Goal: Task Accomplishment & Management: Use online tool/utility

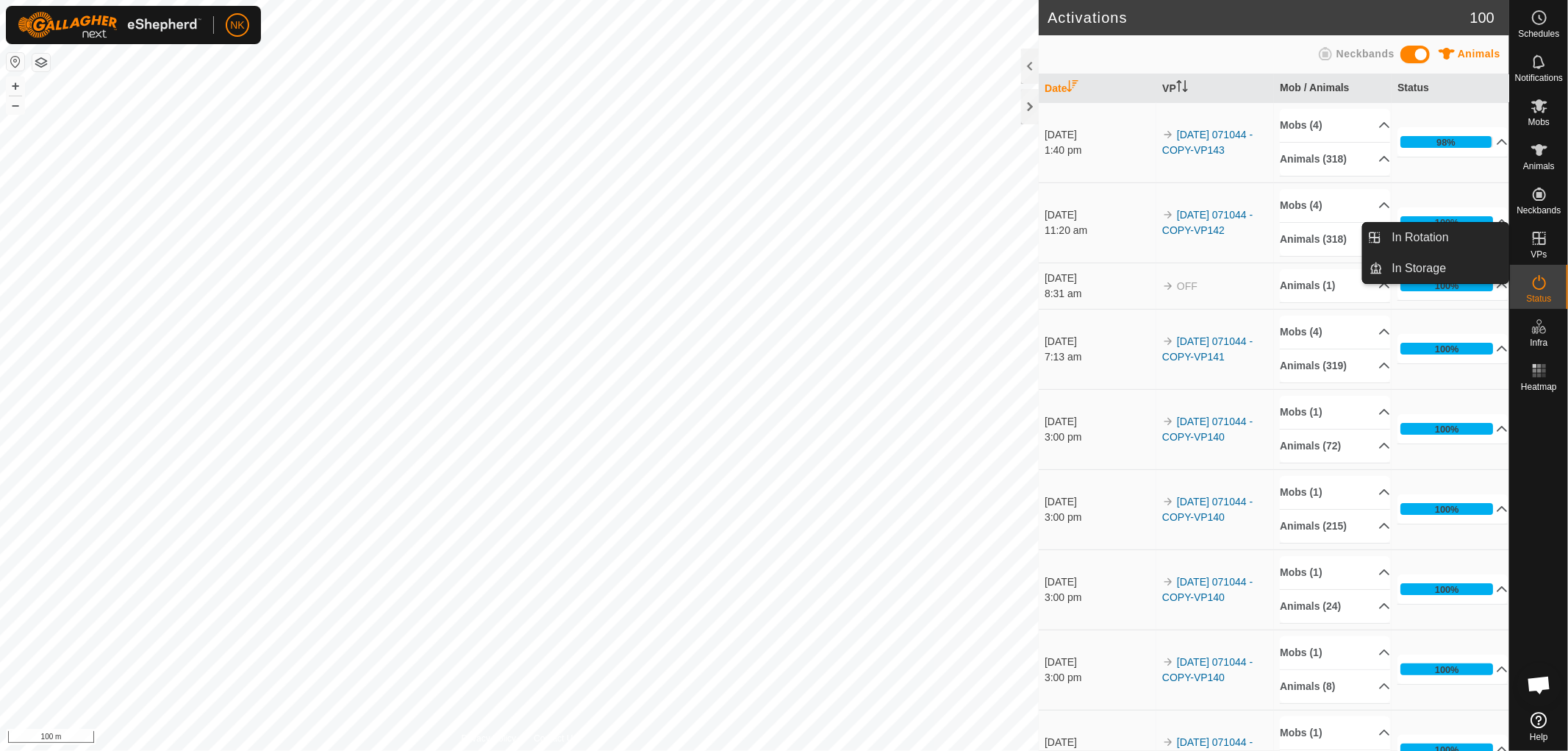
click at [1422, 245] on link "In Rotation" at bounding box center [1446, 238] width 126 height 30
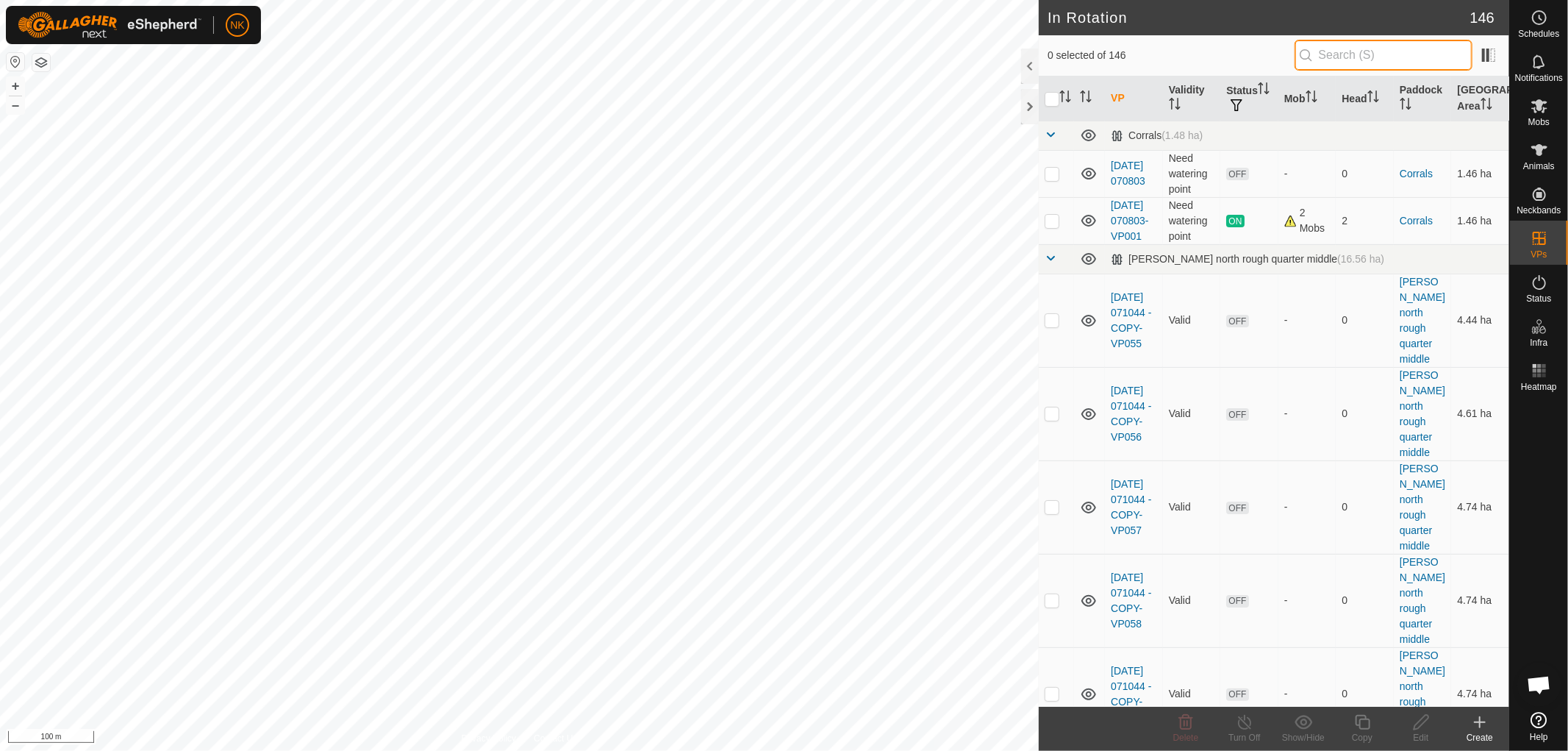
click at [1375, 53] on input "text" at bounding box center [1383, 55] width 178 height 31
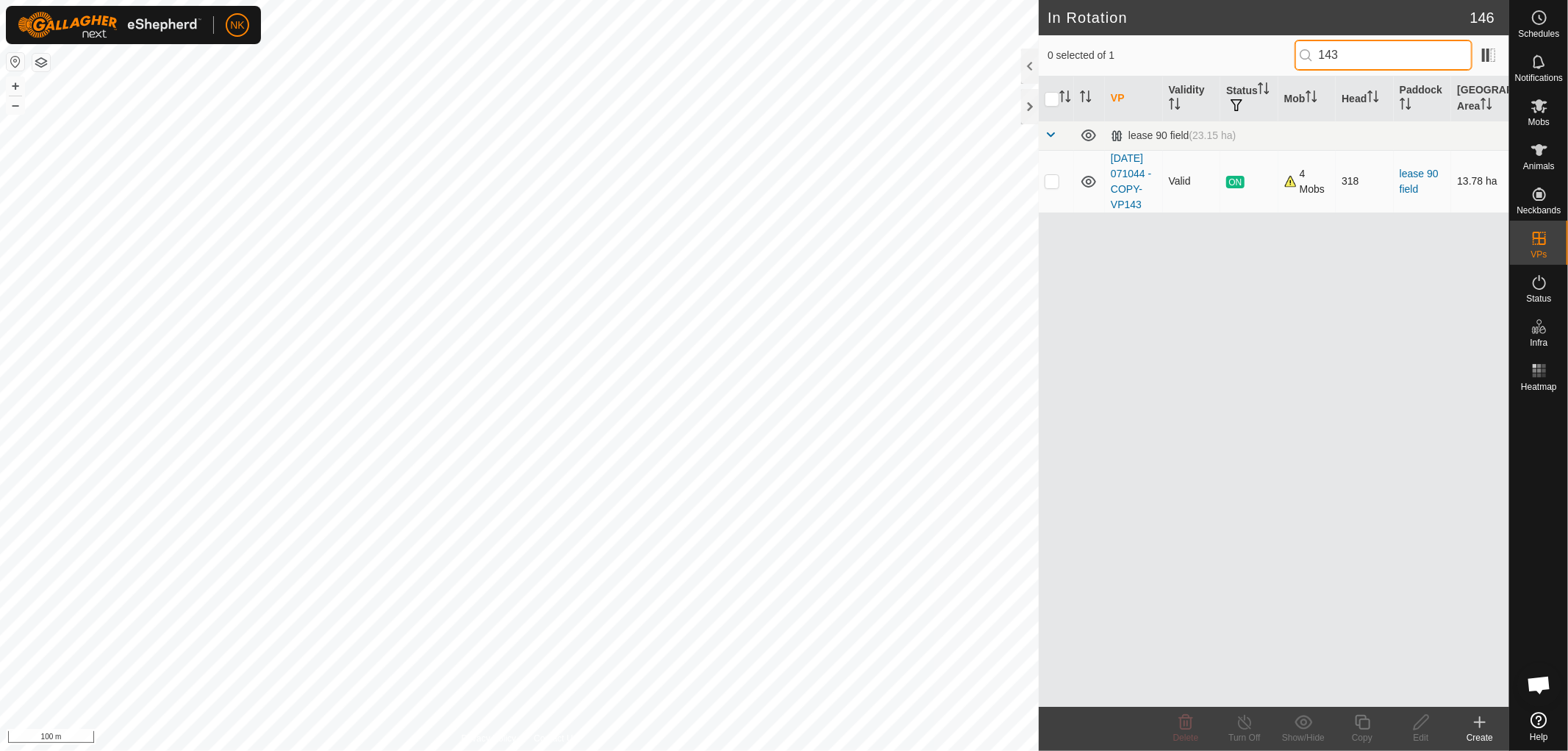
type input "143"
click at [1053, 195] on td at bounding box center [1056, 181] width 35 height 62
checkbox input "true"
click at [1358, 728] on icon at bounding box center [1362, 722] width 19 height 18
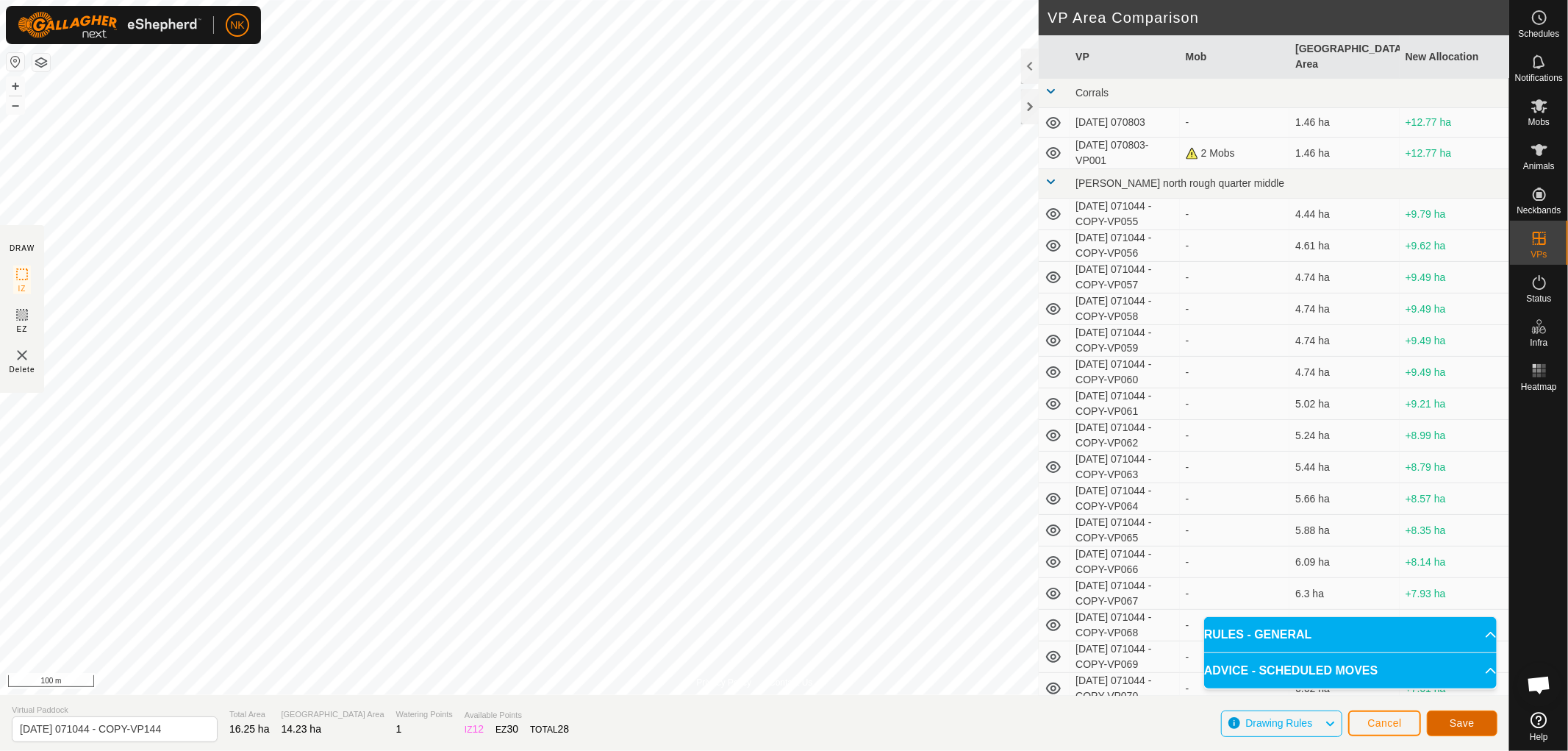
click at [1474, 718] on span "Save" at bounding box center [1462, 723] width 25 height 12
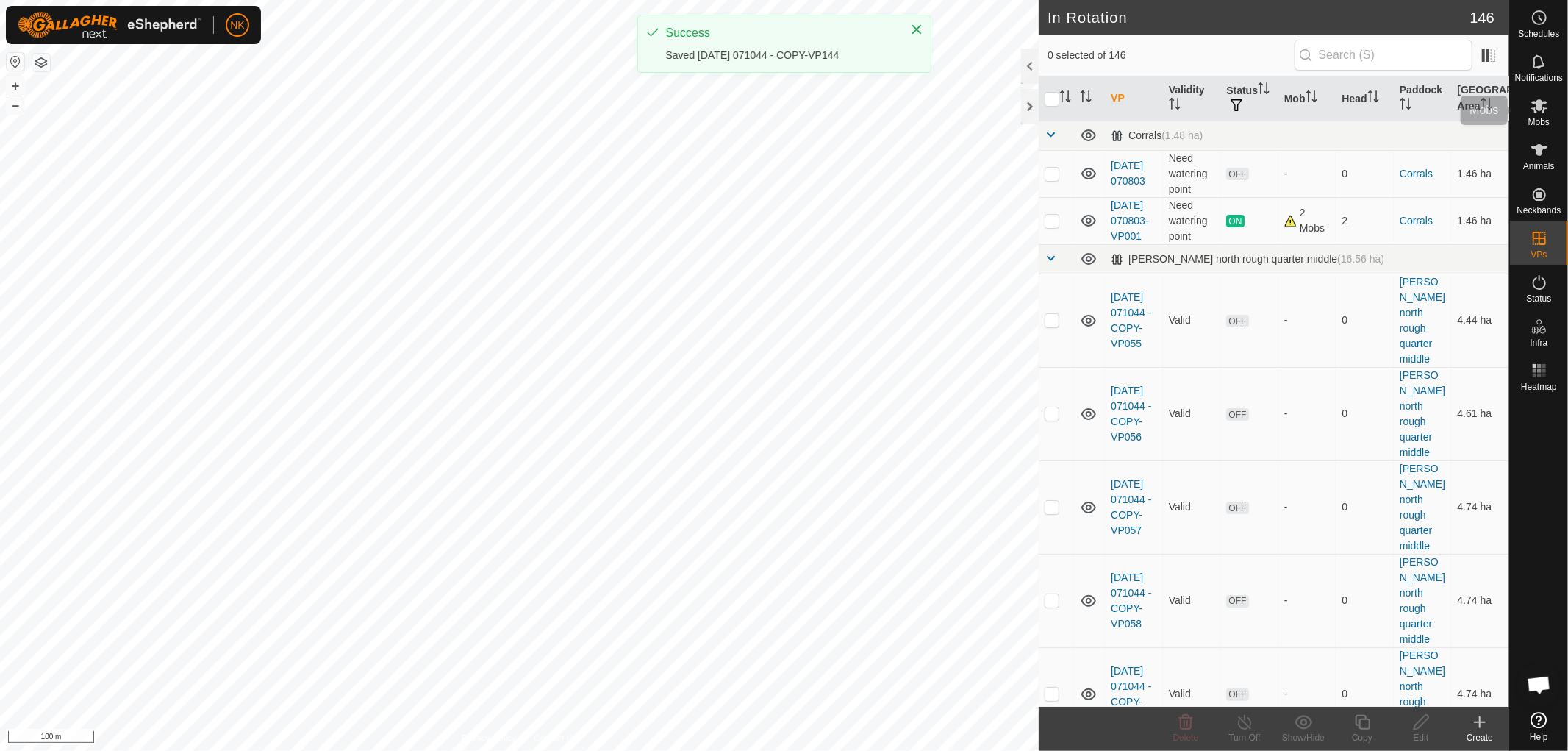
click at [1543, 112] on icon at bounding box center [1540, 106] width 16 height 14
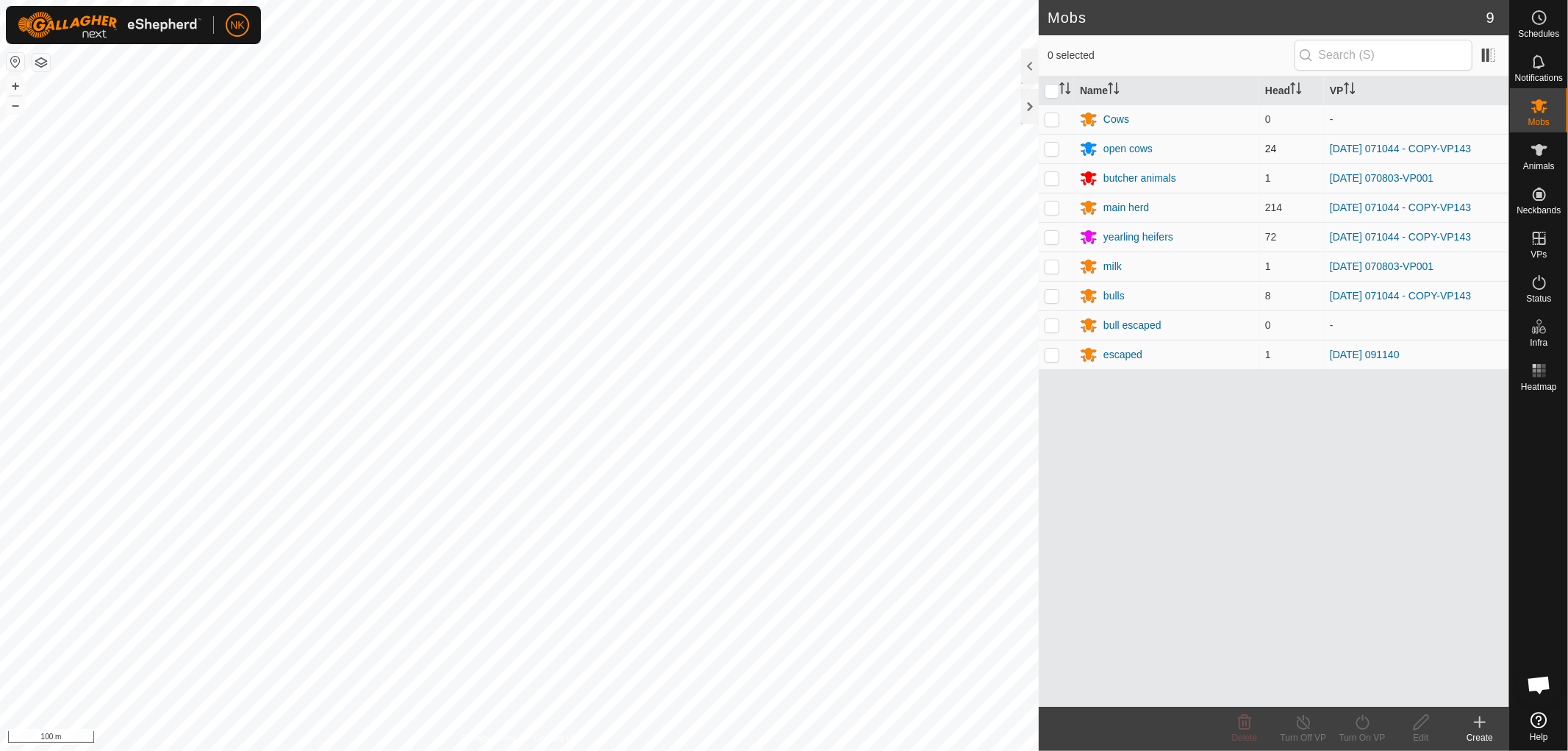
click at [1050, 150] on p-checkbox at bounding box center [1052, 149] width 15 height 12
checkbox input "true"
click at [1052, 210] on td at bounding box center [1056, 207] width 35 height 30
checkbox input "true"
click at [1055, 297] on p-checkbox at bounding box center [1052, 296] width 15 height 12
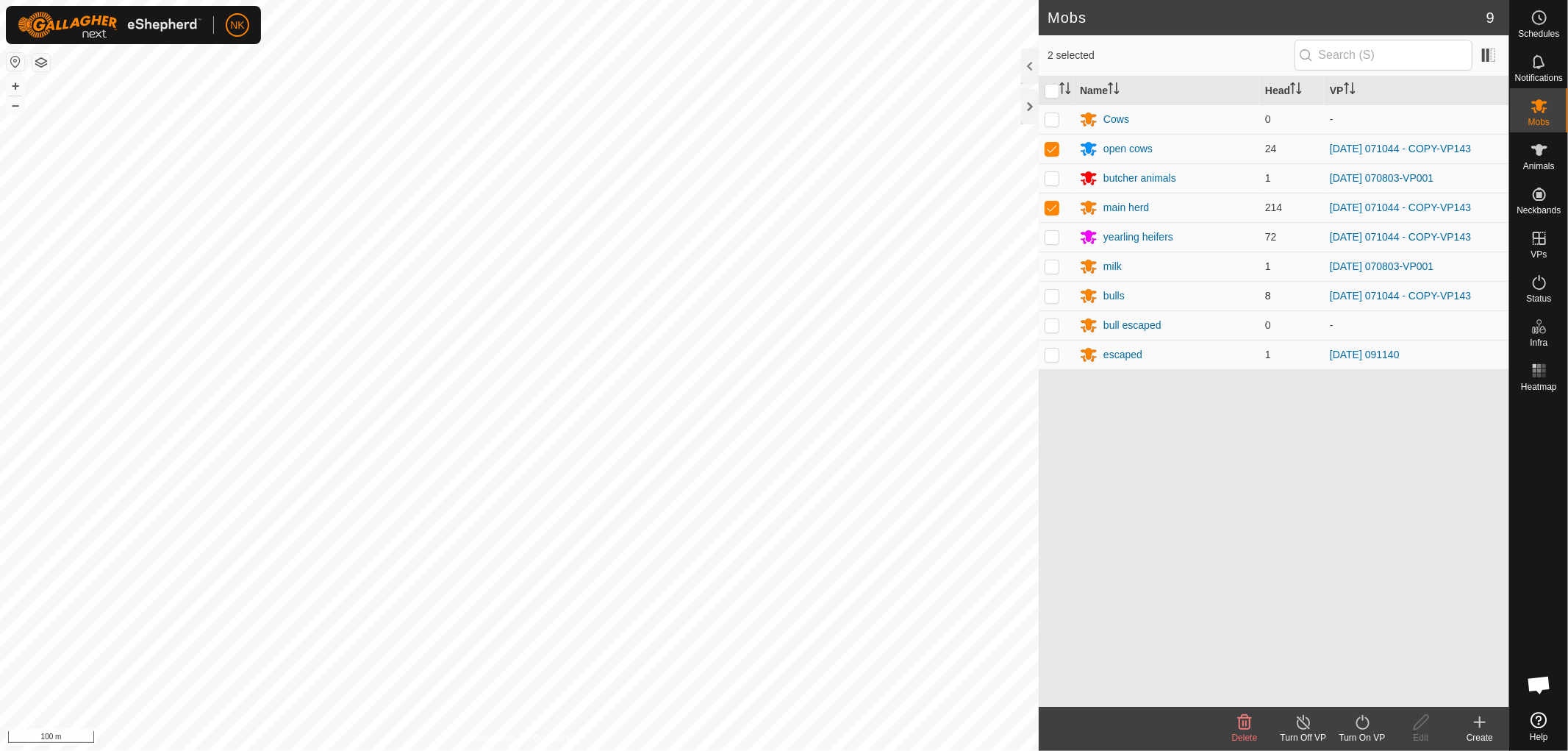
checkbox input "true"
click at [1055, 239] on p-checkbox at bounding box center [1052, 236] width 15 height 12
checkbox input "true"
click at [1357, 726] on icon at bounding box center [1362, 722] width 19 height 18
click at [1342, 675] on link "Now" at bounding box center [1407, 690] width 146 height 30
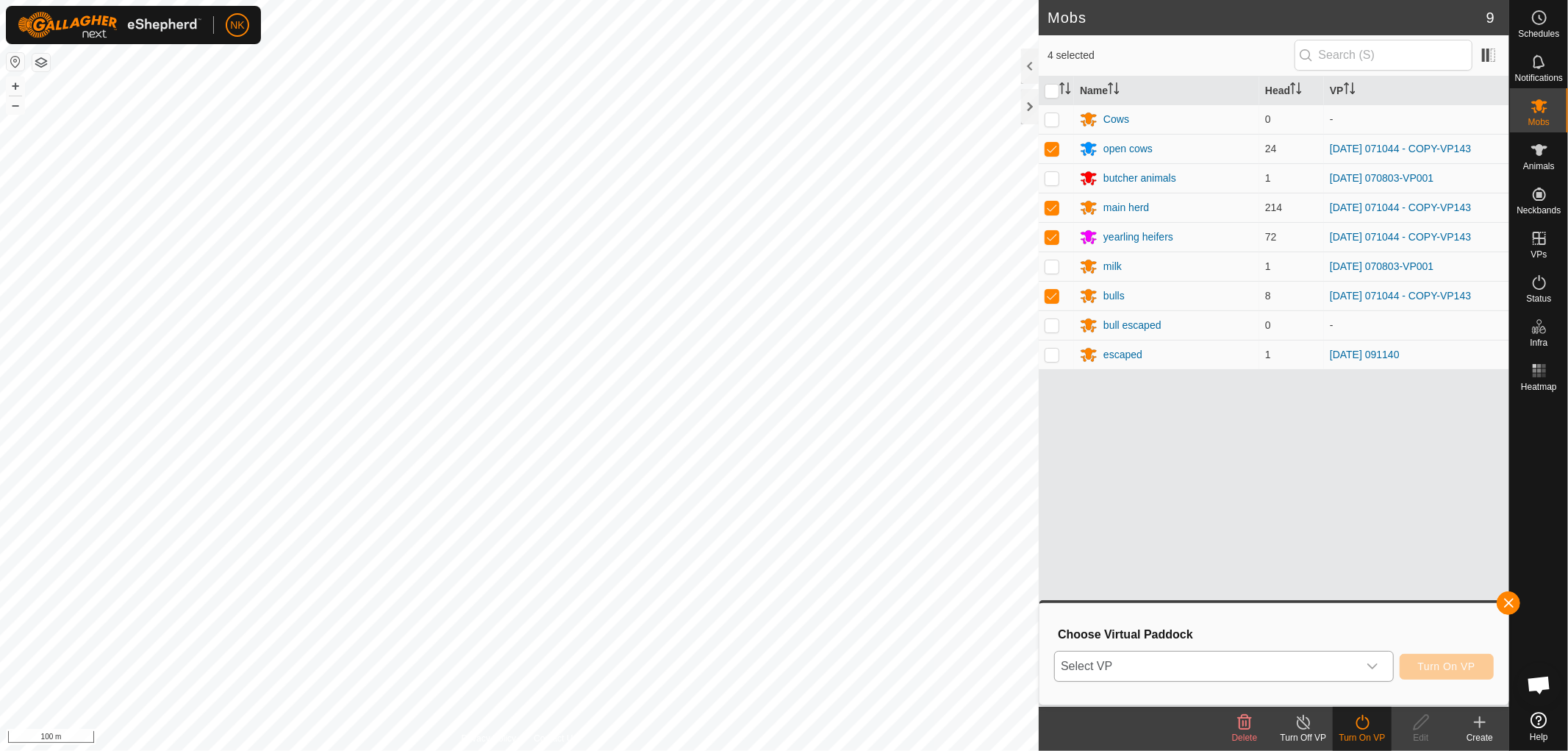
click at [1319, 671] on span "Select VP" at bounding box center [1206, 666] width 303 height 30
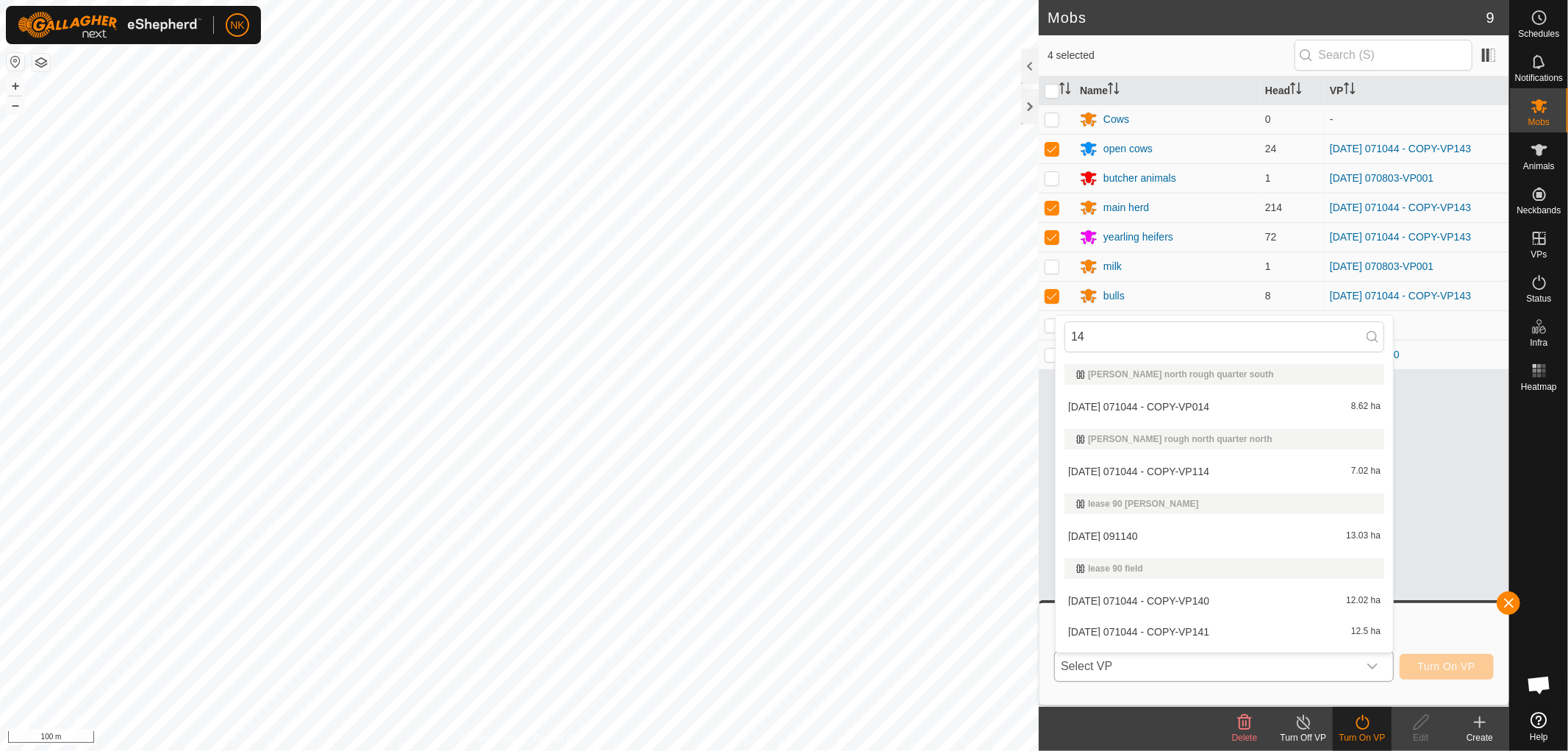
type input "144"
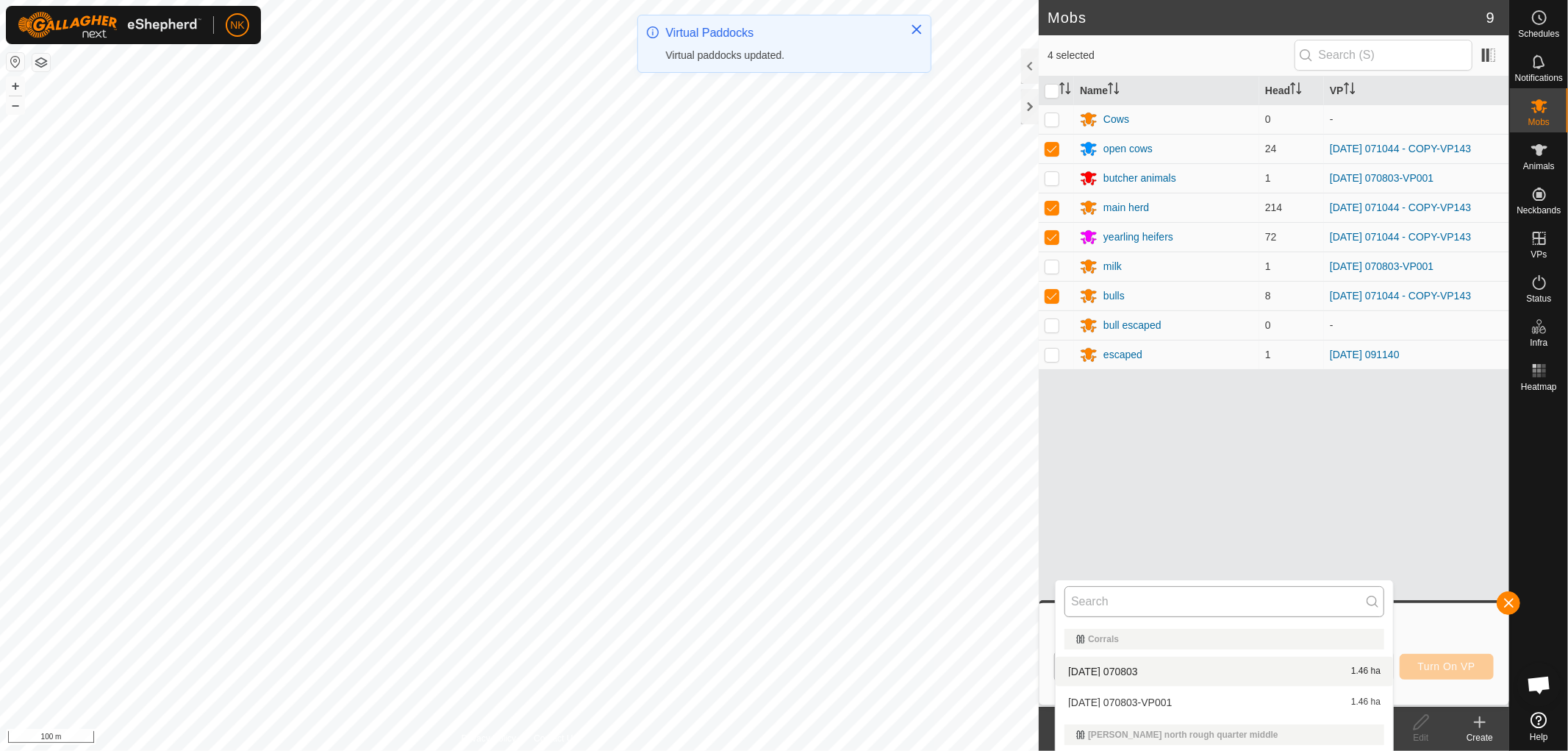
click at [1106, 605] on input "text" at bounding box center [1225, 602] width 320 height 31
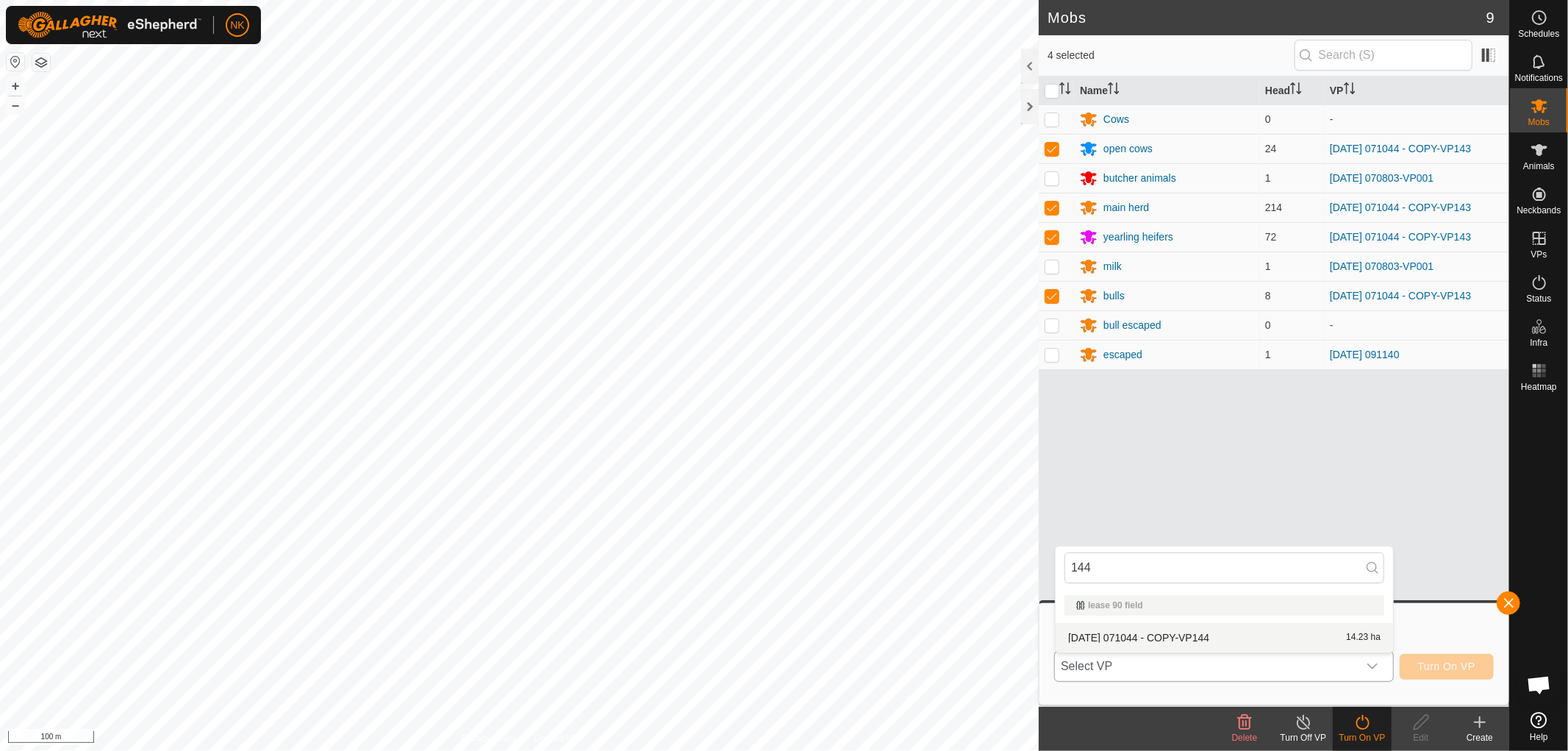
type input "144"
click at [1143, 643] on li "[DATE] 071044 - COPY-VP144 14.23 ha" at bounding box center [1225, 638] width 338 height 30
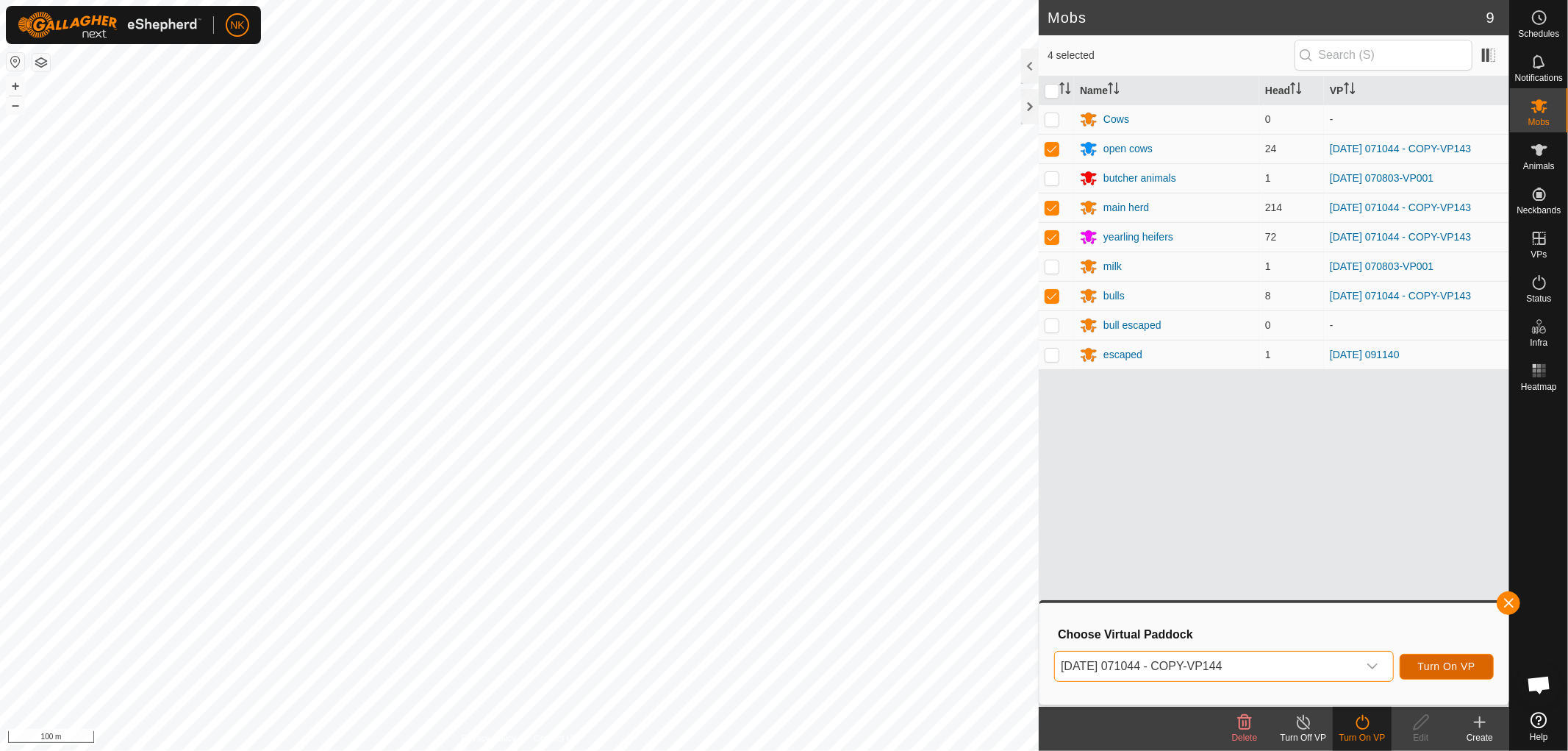
click at [1454, 672] on button "Turn On VP" at bounding box center [1447, 666] width 94 height 26
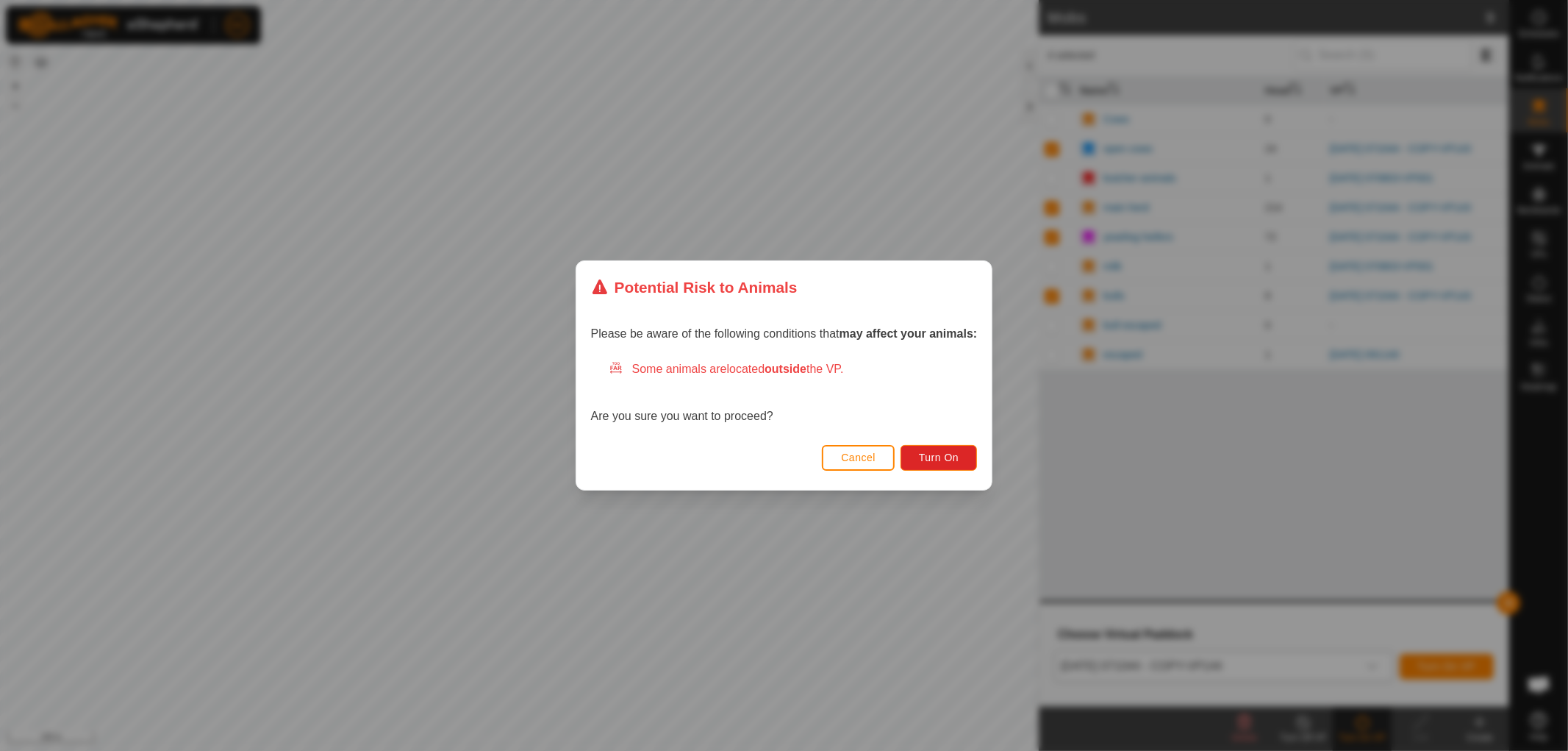
click at [982, 464] on div "Cancel Turn On" at bounding box center [784, 464] width 416 height 50
click at [961, 460] on button "Turn On" at bounding box center [938, 457] width 77 height 26
